Goal: Task Accomplishment & Management: Manage account settings

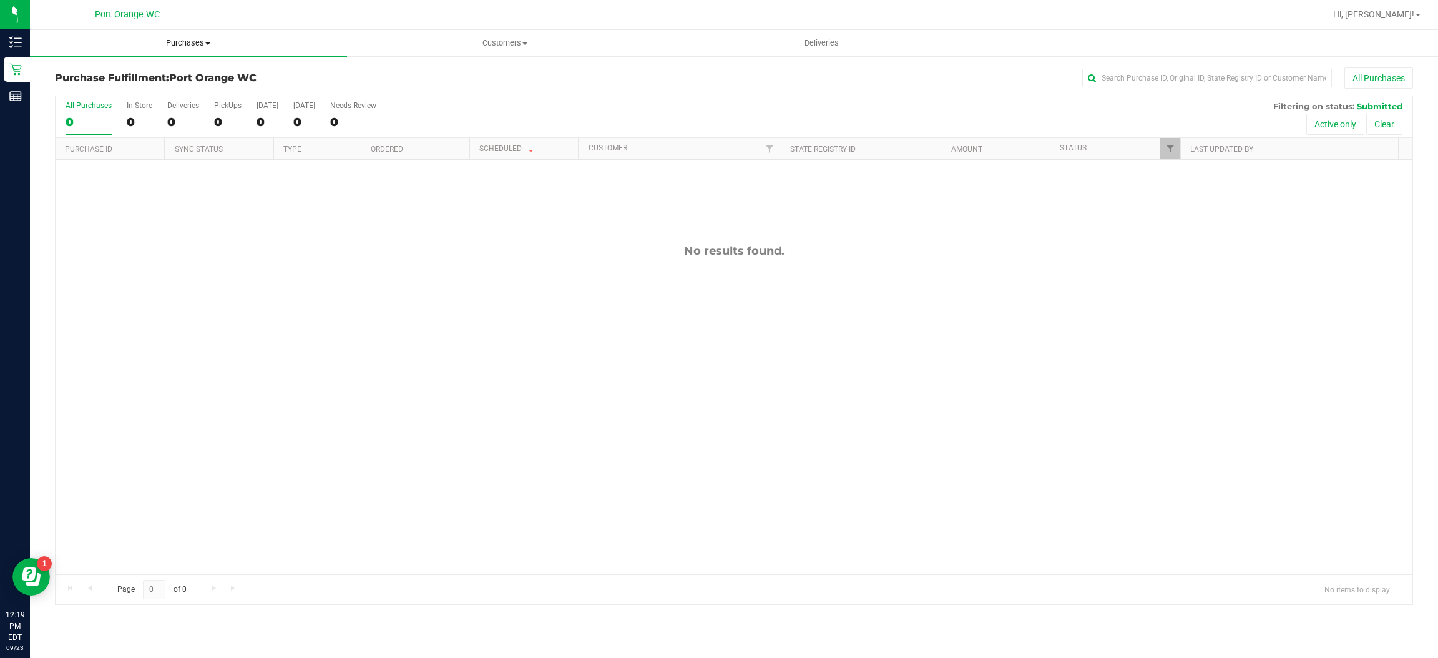
click at [200, 36] on uib-tab-heading "Purchases Summary of purchases Fulfillment All purchases" at bounding box center [188, 43] width 317 height 26
click at [71, 92] on span "Fulfillment" at bounding box center [68, 90] width 77 height 11
click at [1393, 7] on div "Hi, [PERSON_NAME]!" at bounding box center [1376, 15] width 97 height 22
click at [1396, 16] on span "Hi, [PERSON_NAME]!" at bounding box center [1373, 14] width 81 height 10
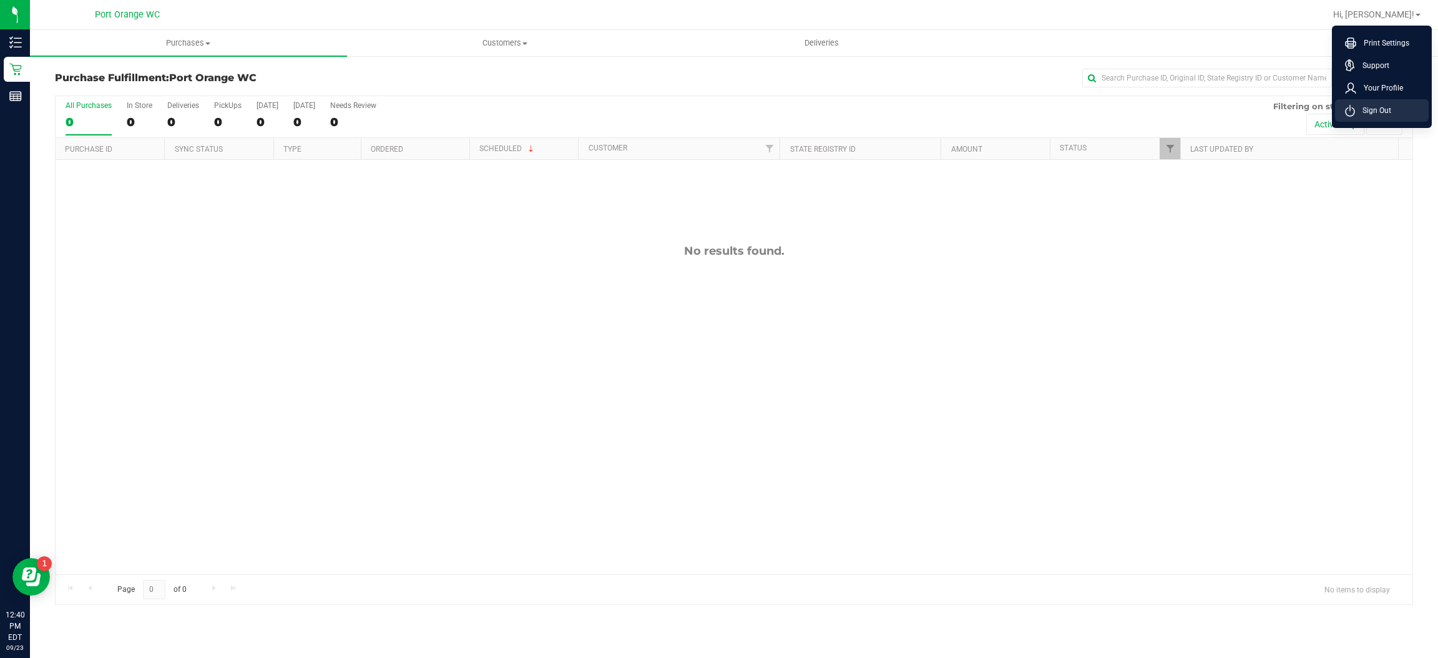
click at [1388, 112] on span "Sign Out" at bounding box center [1373, 110] width 36 height 12
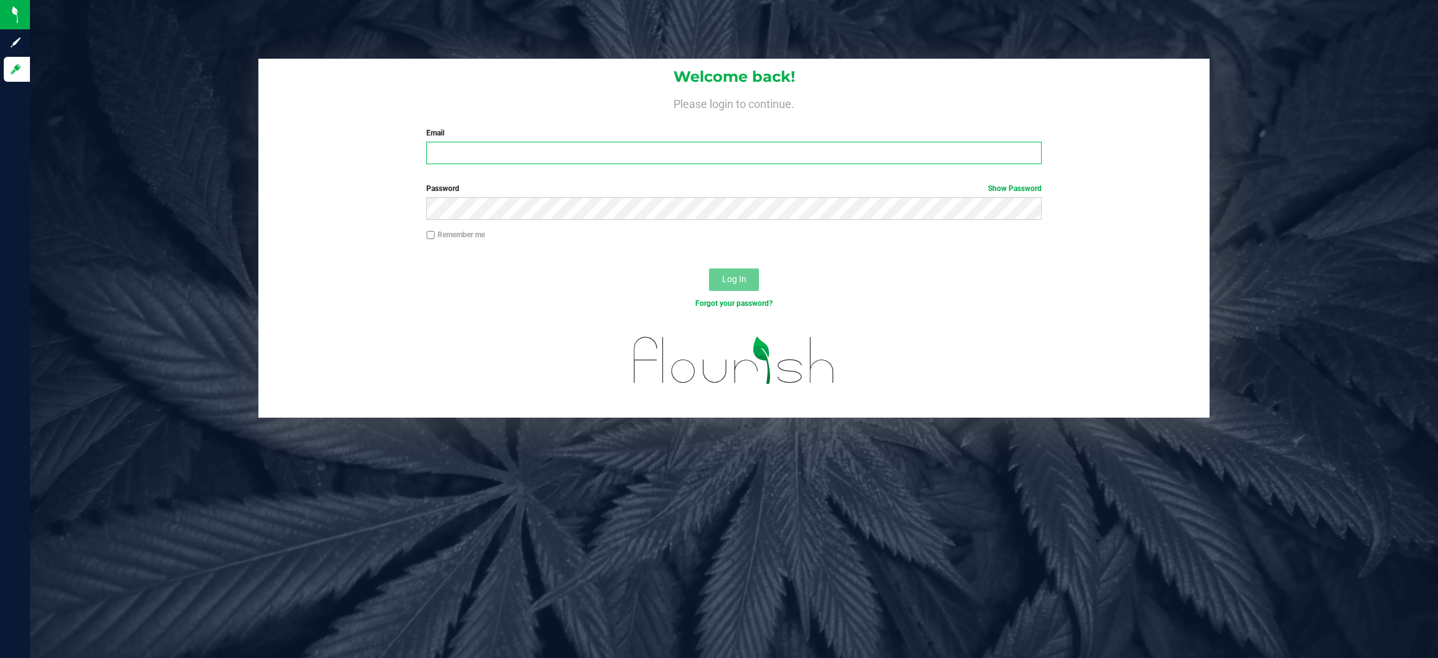
click at [547, 146] on input "Email" at bounding box center [733, 153] width 615 height 22
type input "[EMAIL_ADDRESS][DOMAIN_NAME]"
click at [709, 268] on button "Log In" at bounding box center [734, 279] width 50 height 22
